Goal: Transaction & Acquisition: Subscribe to service/newsletter

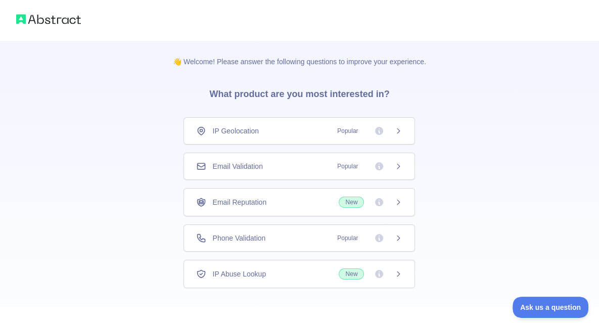
scroll to position [47, 0]
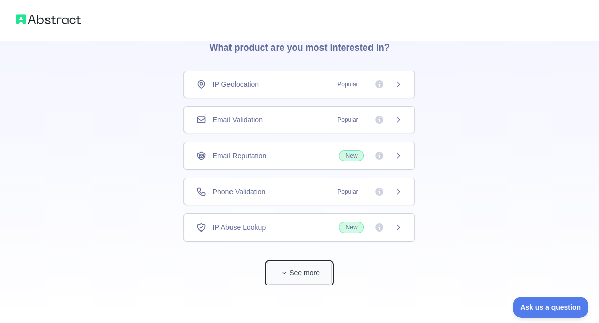
click at [298, 268] on button "See more" at bounding box center [299, 273] width 65 height 23
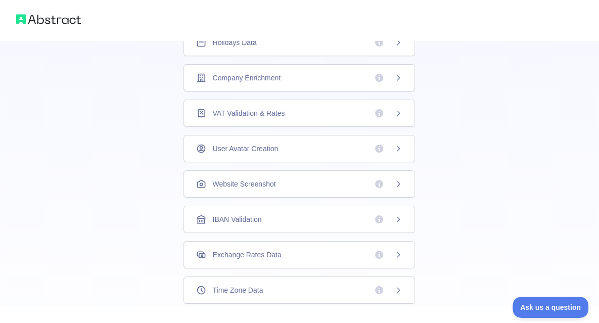
scroll to position [244, 0]
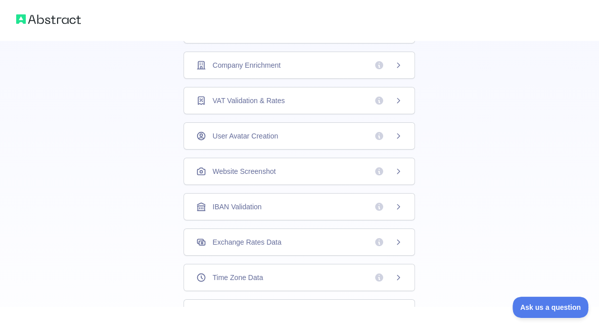
click at [254, 207] on span "IBAN Validation" at bounding box center [236, 207] width 49 height 10
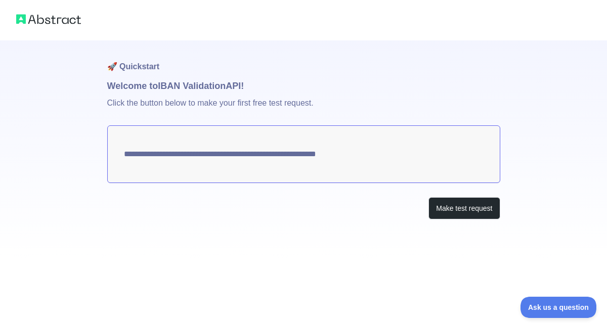
click at [287, 153] on textarea "**********" at bounding box center [303, 154] width 393 height 58
click at [473, 209] on button "Make test request" at bounding box center [463, 208] width 71 height 23
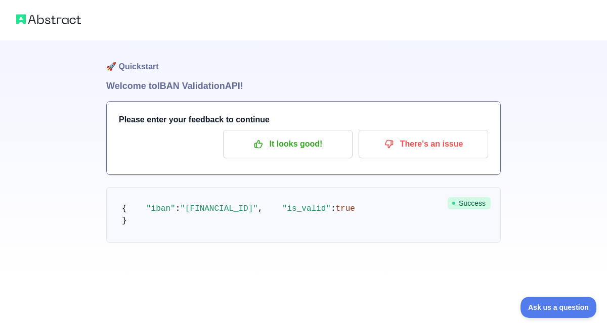
click at [143, 243] on pre "{ "iban" : "[FINANCIAL_ID]" , "is_valid" : true }" at bounding box center [303, 215] width 394 height 56
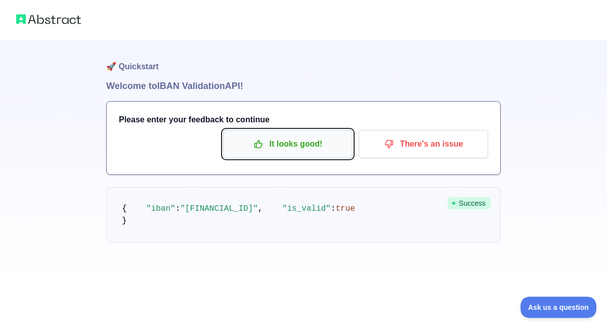
click at [312, 151] on p "It looks good!" at bounding box center [288, 144] width 114 height 17
